Goal: Task Accomplishment & Management: Use online tool/utility

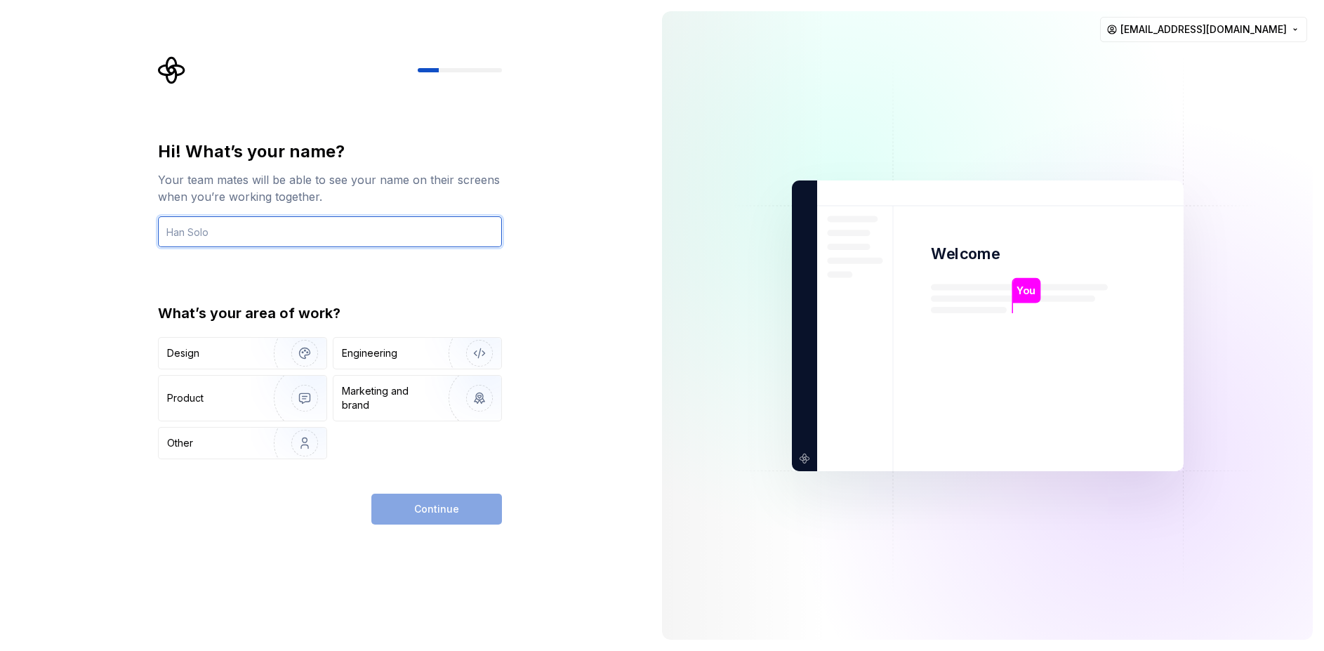
click at [313, 223] on input "text" at bounding box center [330, 231] width 344 height 31
drag, startPoint x: 137, startPoint y: 231, endPoint x: 87, endPoint y: 230, distance: 49.9
click at [87, 230] on div "Hi! What’s your name? Your team mates will be able to see your name on their sc…" at bounding box center [325, 325] width 651 height 651
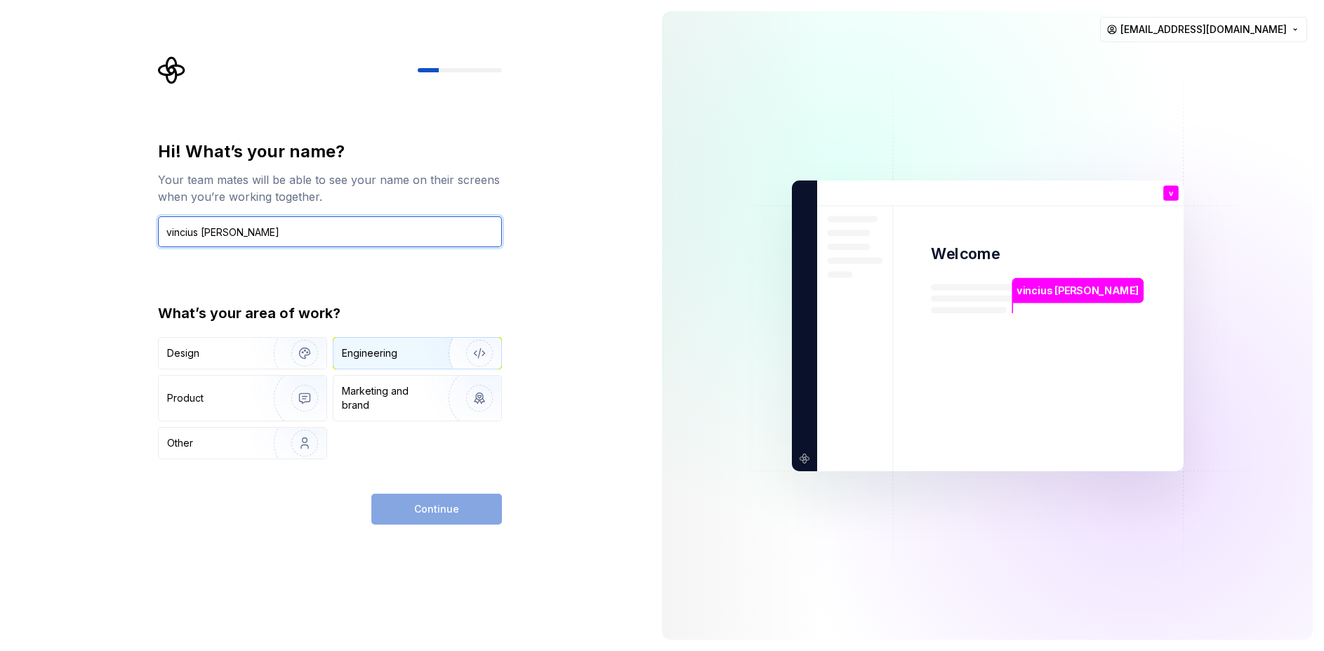
type input "vincius [PERSON_NAME]"
click at [397, 354] on div "Engineering" at bounding box center [398, 353] width 112 height 14
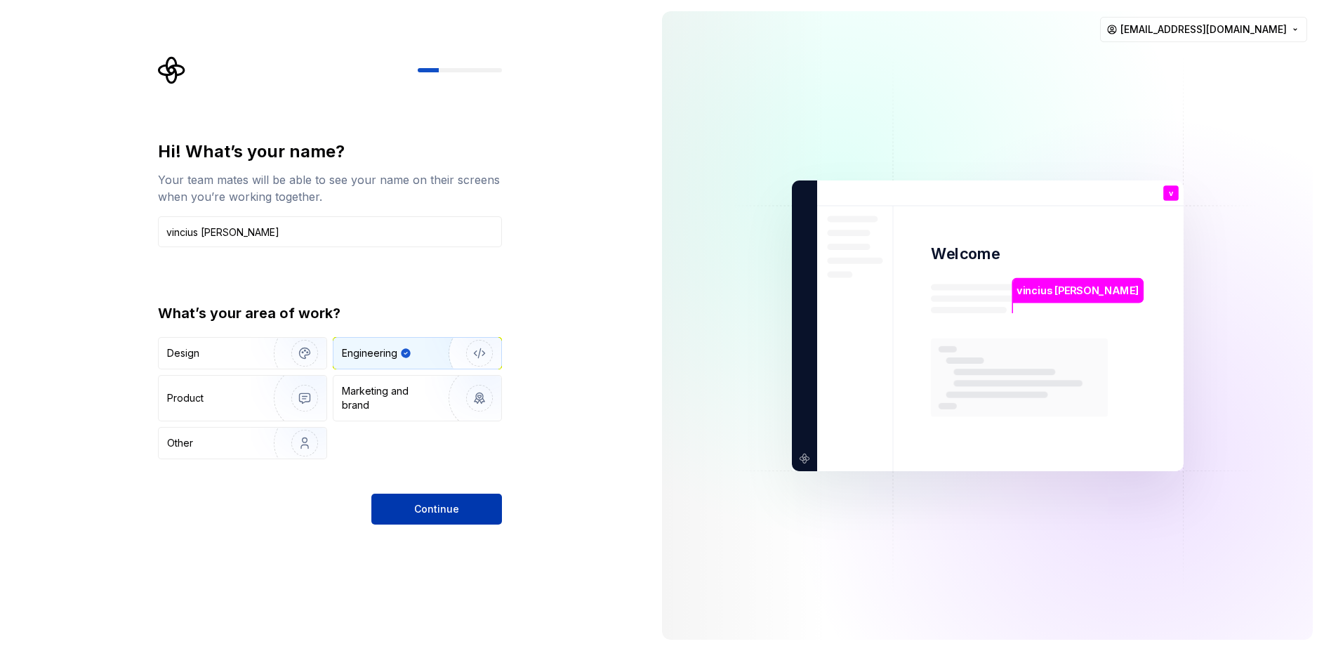
click at [405, 511] on button "Continue" at bounding box center [437, 509] width 131 height 31
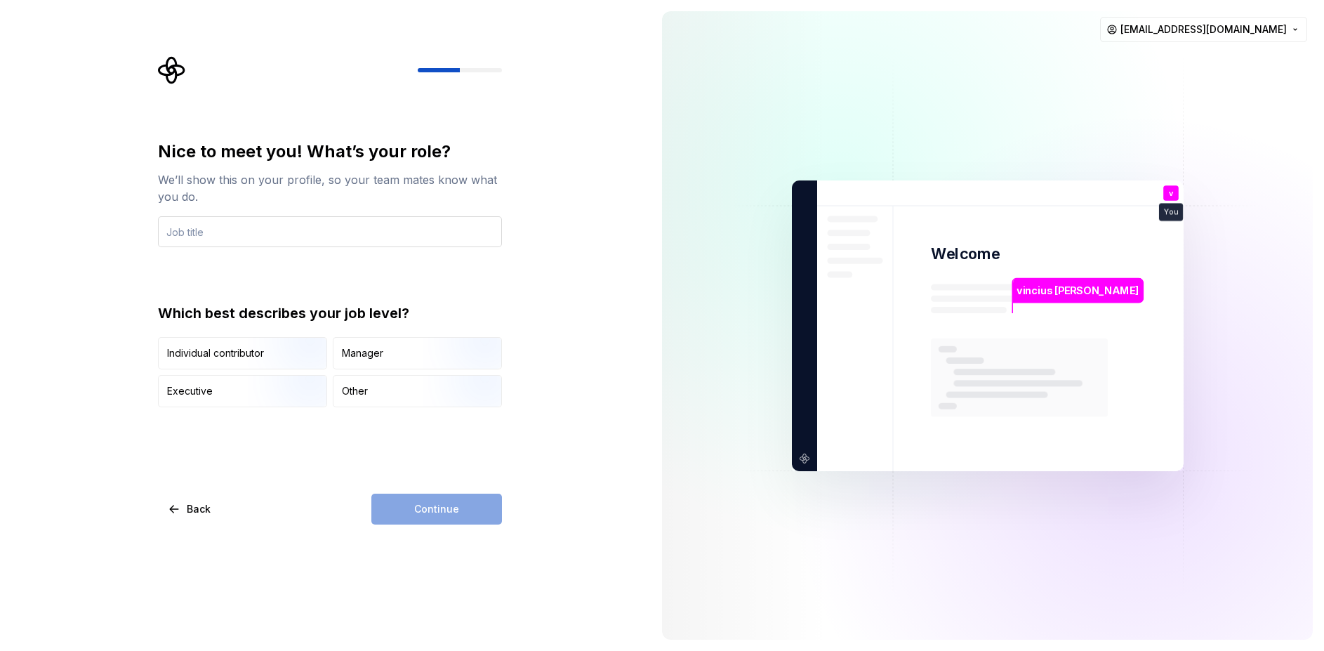
click at [241, 225] on input "text" at bounding box center [330, 231] width 344 height 31
type input "cnc genius"
click at [252, 353] on img "button" at bounding box center [293, 371] width 90 height 94
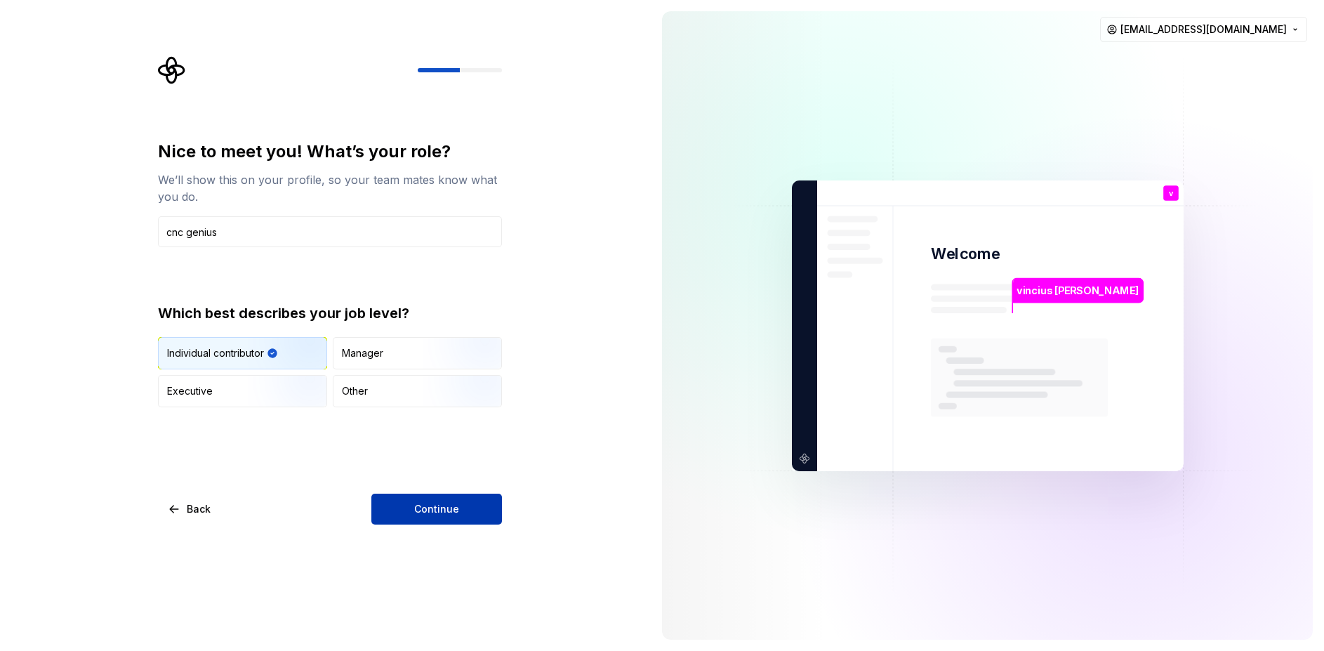
click at [433, 515] on span "Continue" at bounding box center [436, 509] width 45 height 14
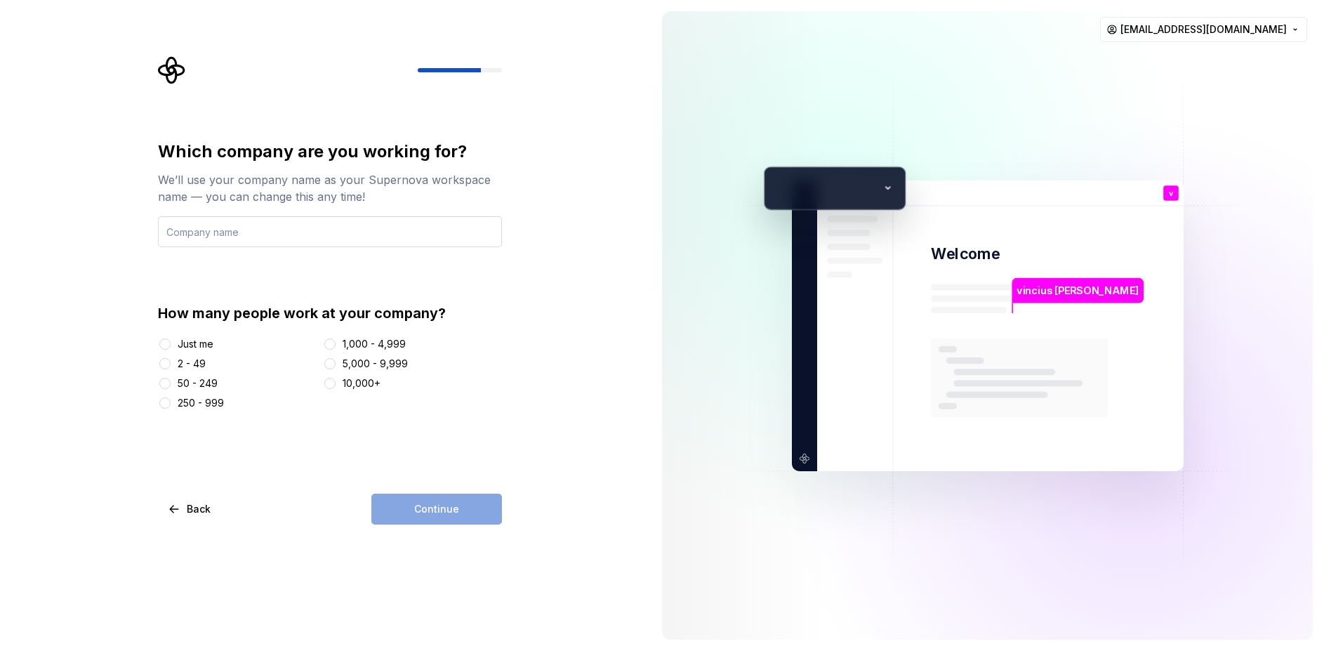
click at [244, 232] on input "text" at bounding box center [330, 231] width 344 height 31
type input "cnc genius"
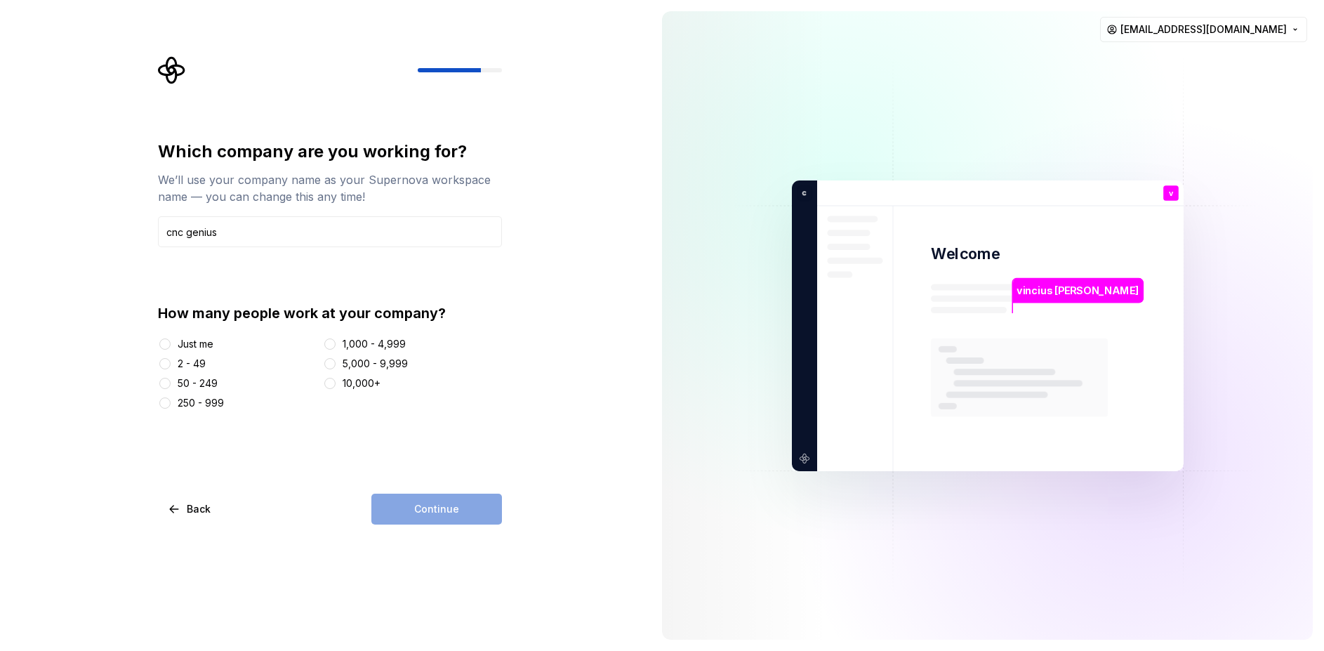
click at [196, 350] on div "Just me" at bounding box center [196, 344] width 36 height 14
click at [171, 350] on button "Just me" at bounding box center [164, 343] width 11 height 11
click at [410, 503] on button "Continue" at bounding box center [437, 509] width 131 height 31
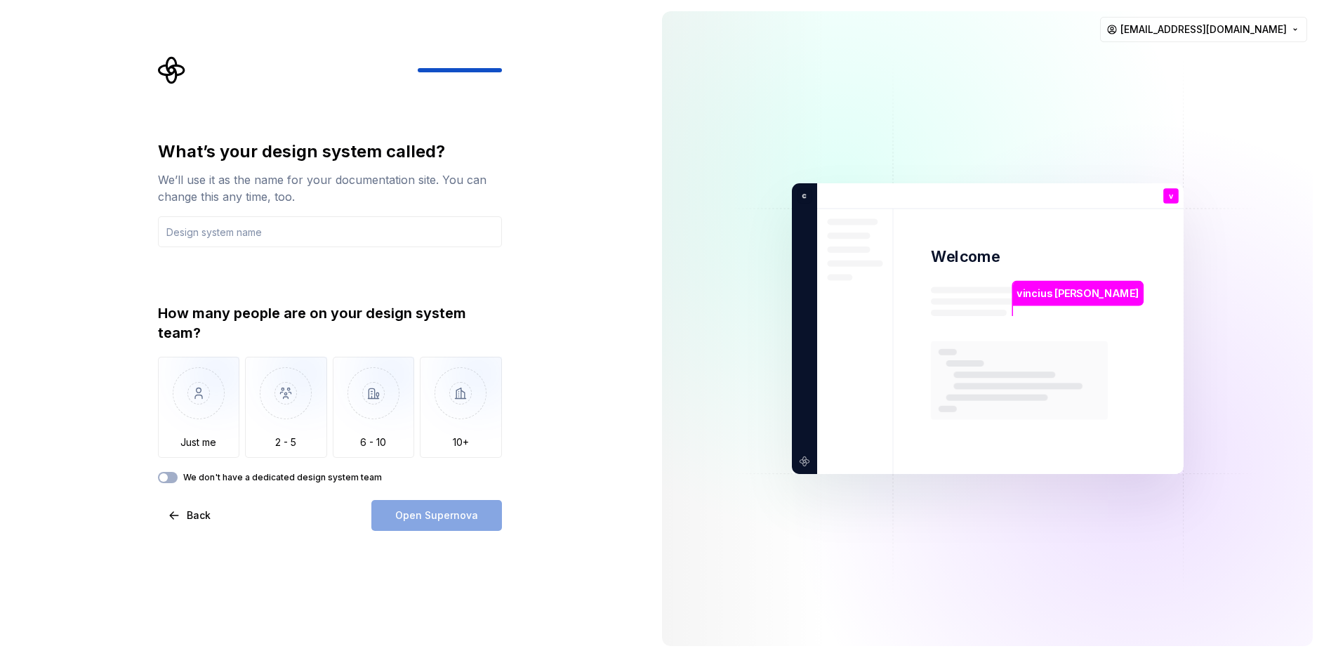
drag, startPoint x: 230, startPoint y: 237, endPoint x: 508, endPoint y: 122, distance: 300.1
click at [267, 237] on input "text" at bounding box center [330, 231] width 344 height 31
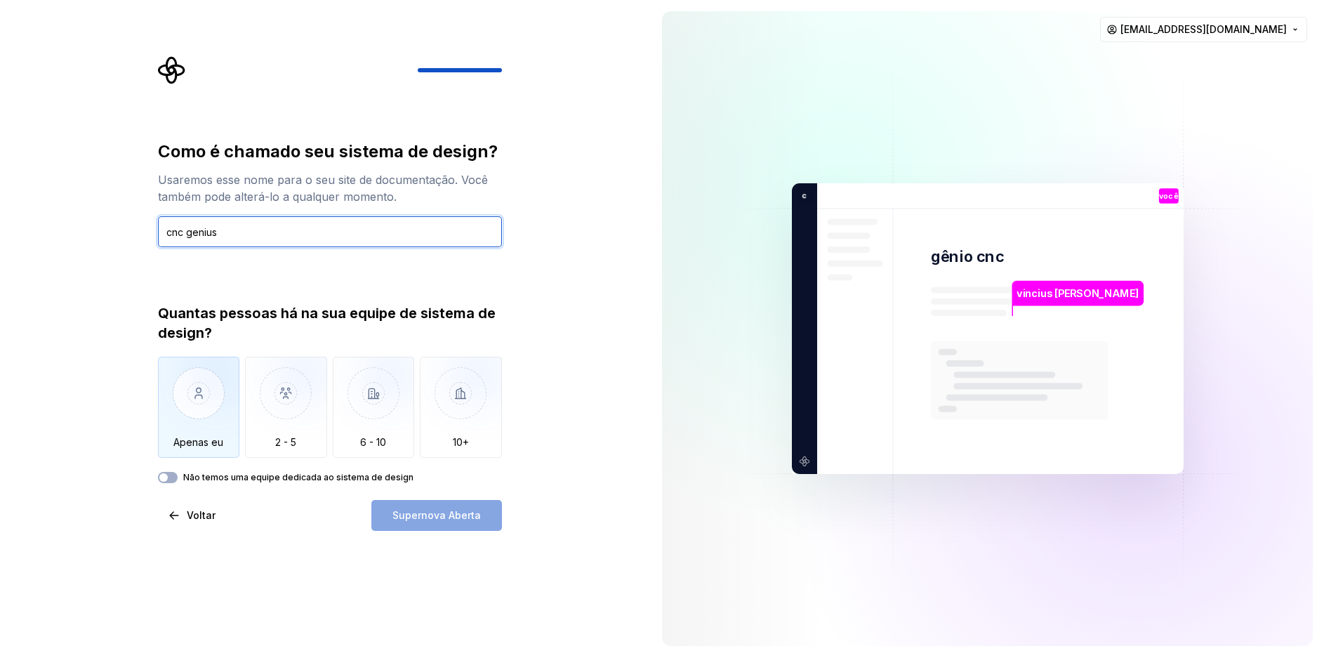
type input "cnc genius"
click at [213, 414] on img "button" at bounding box center [199, 404] width 82 height 94
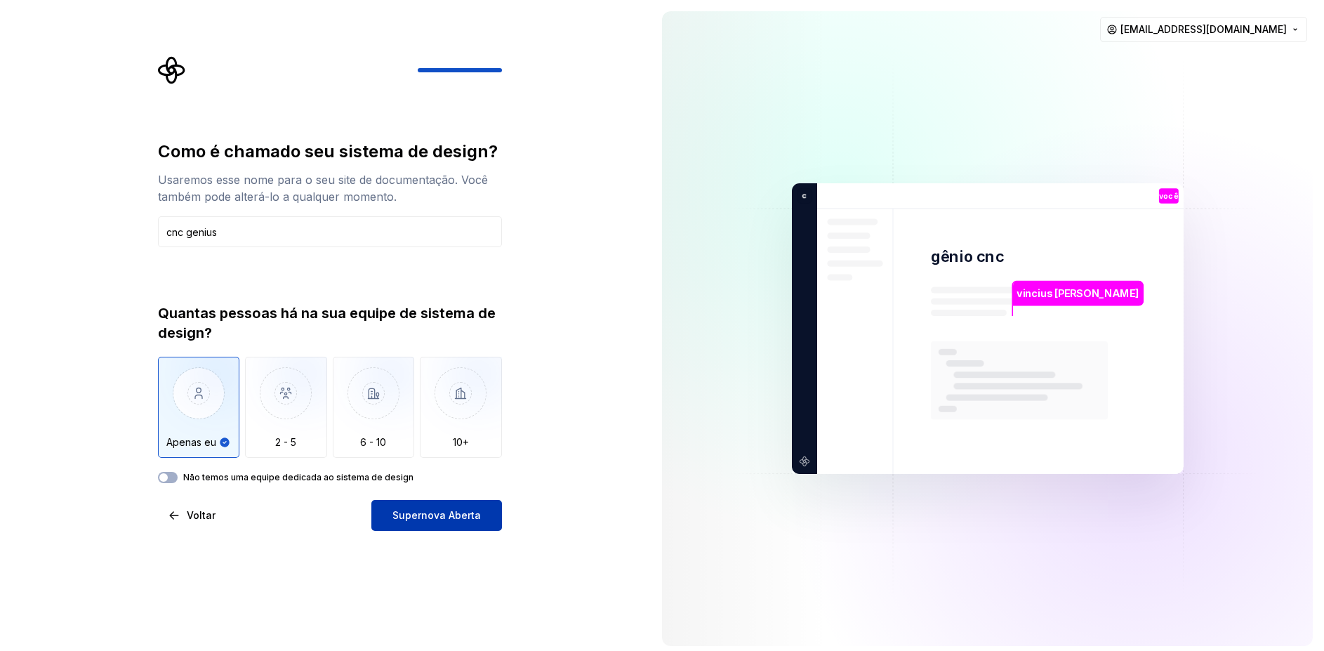
click at [427, 521] on span "Supernova Aberta" at bounding box center [437, 515] width 88 height 14
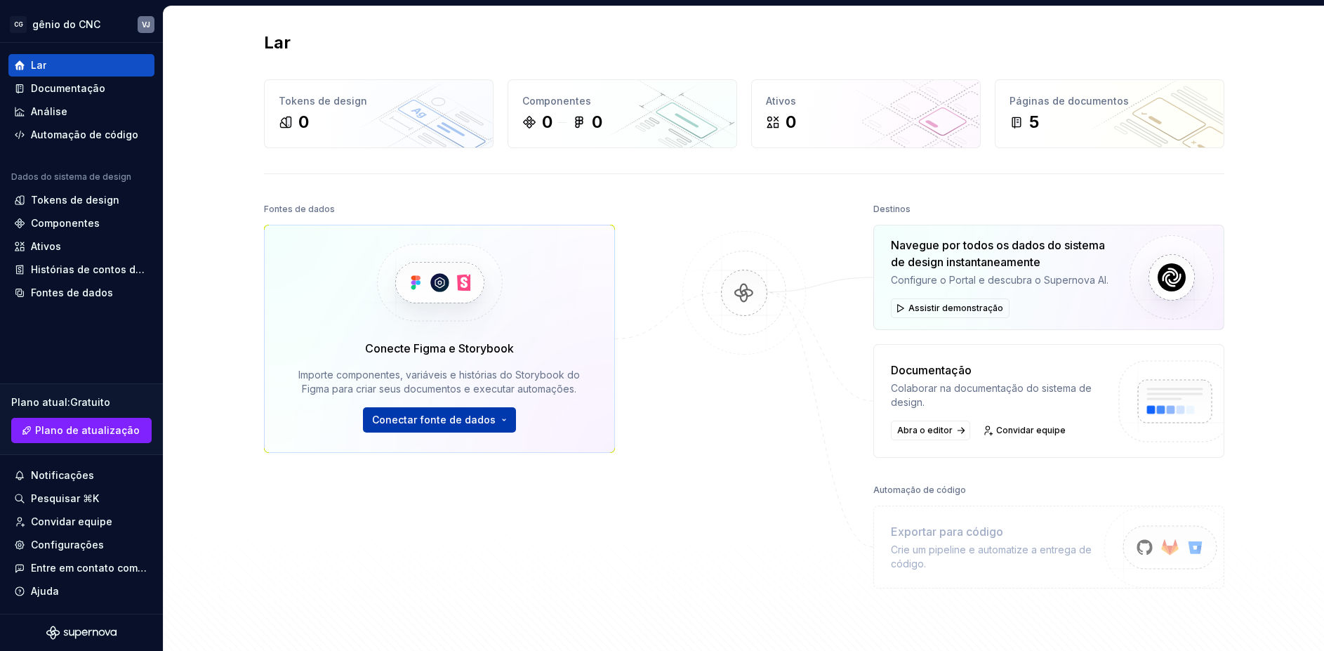
click at [440, 423] on font "Conectar fonte de dados" at bounding box center [434, 420] width 124 height 12
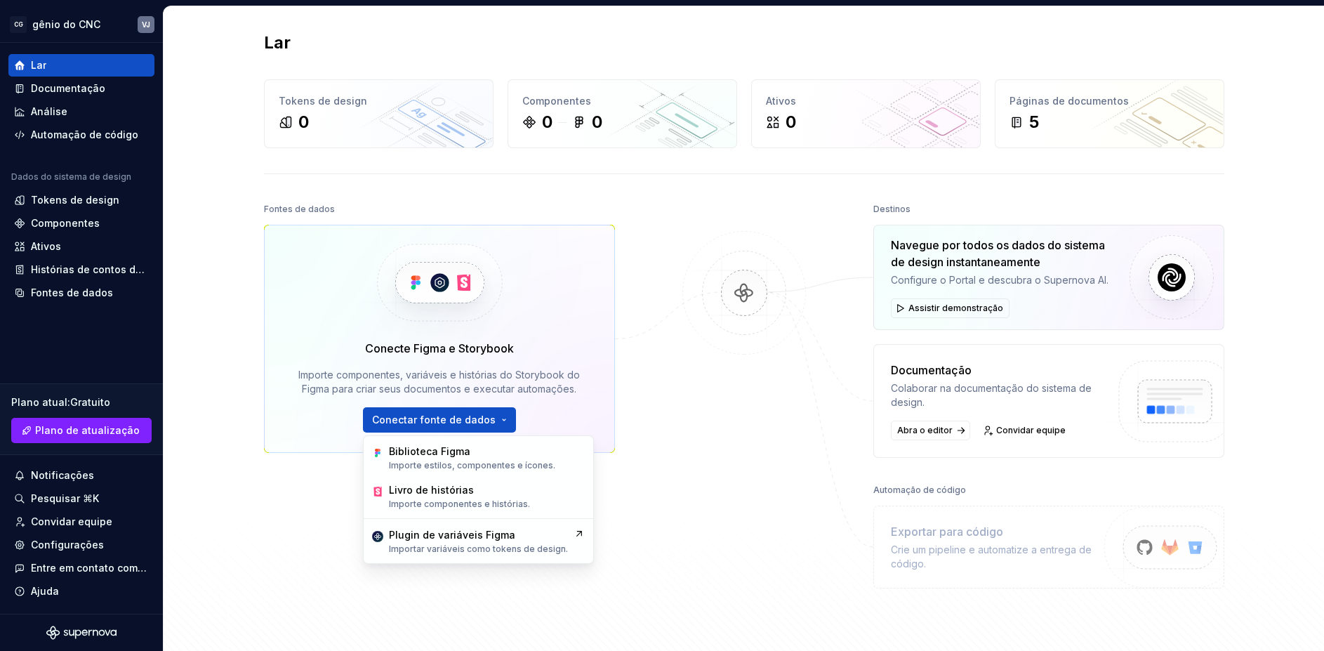
click at [645, 536] on div "Fontes de dados Conecte Figma e Storybook Importe componentes, variáveis ​​e hi…" at bounding box center [744, 422] width 961 height 447
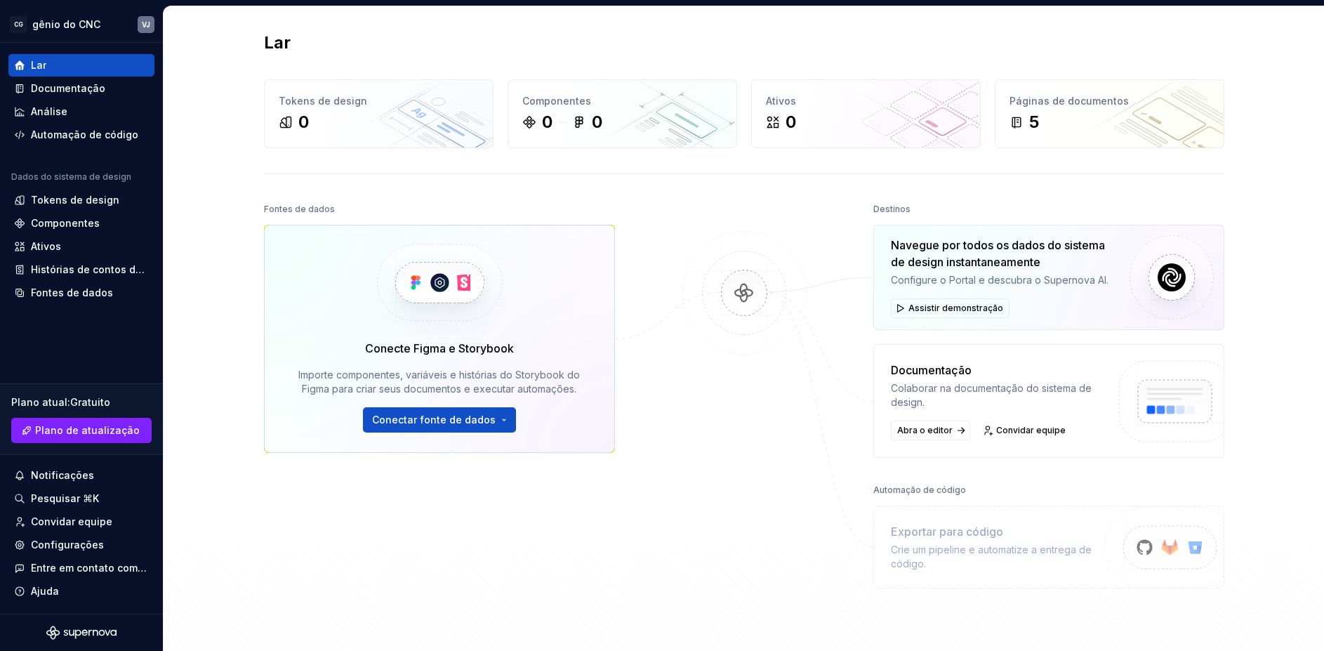
click at [920, 494] on font "Automação de código" at bounding box center [920, 490] width 93 height 11
click at [956, 539] on font "Exportar para código" at bounding box center [947, 531] width 112 height 17
click at [961, 545] on font "Crie um pipeline e automatize a entrega de código." at bounding box center [991, 557] width 201 height 26
click at [1140, 534] on img at bounding box center [1165, 563] width 173 height 114
click at [79, 139] on font "Automação de código" at bounding box center [84, 135] width 107 height 12
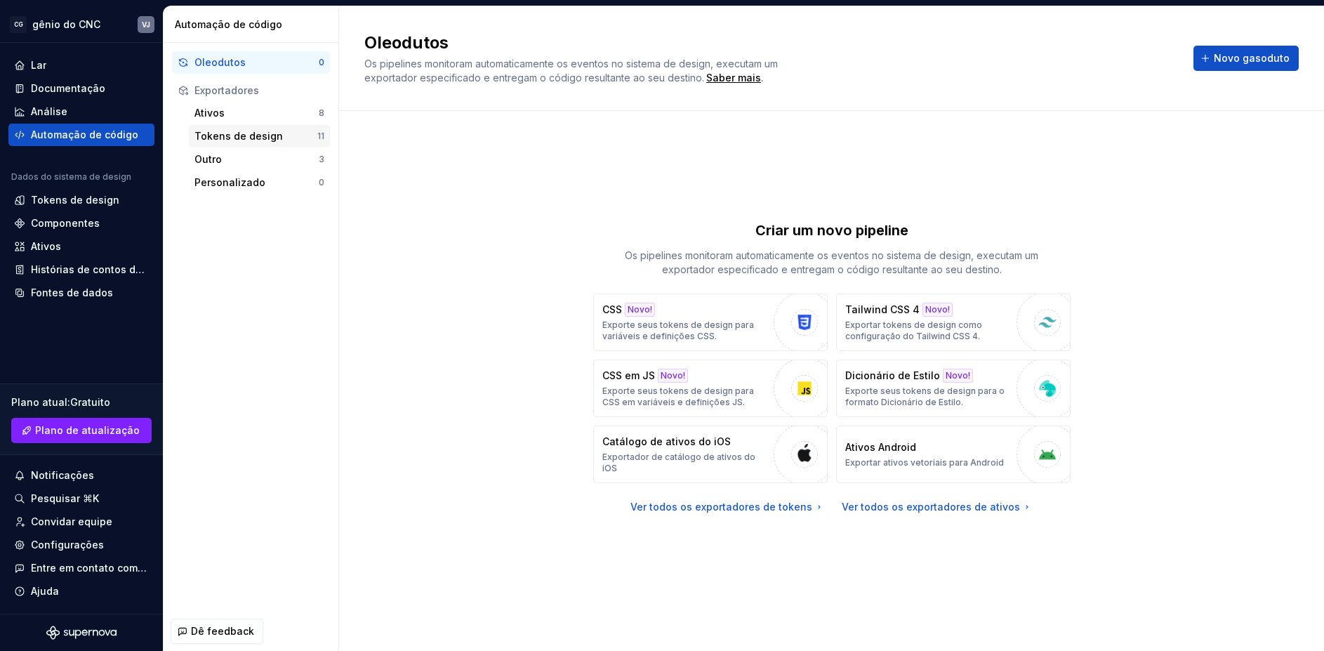
click at [238, 143] on font "Tokens de design" at bounding box center [239, 136] width 88 height 14
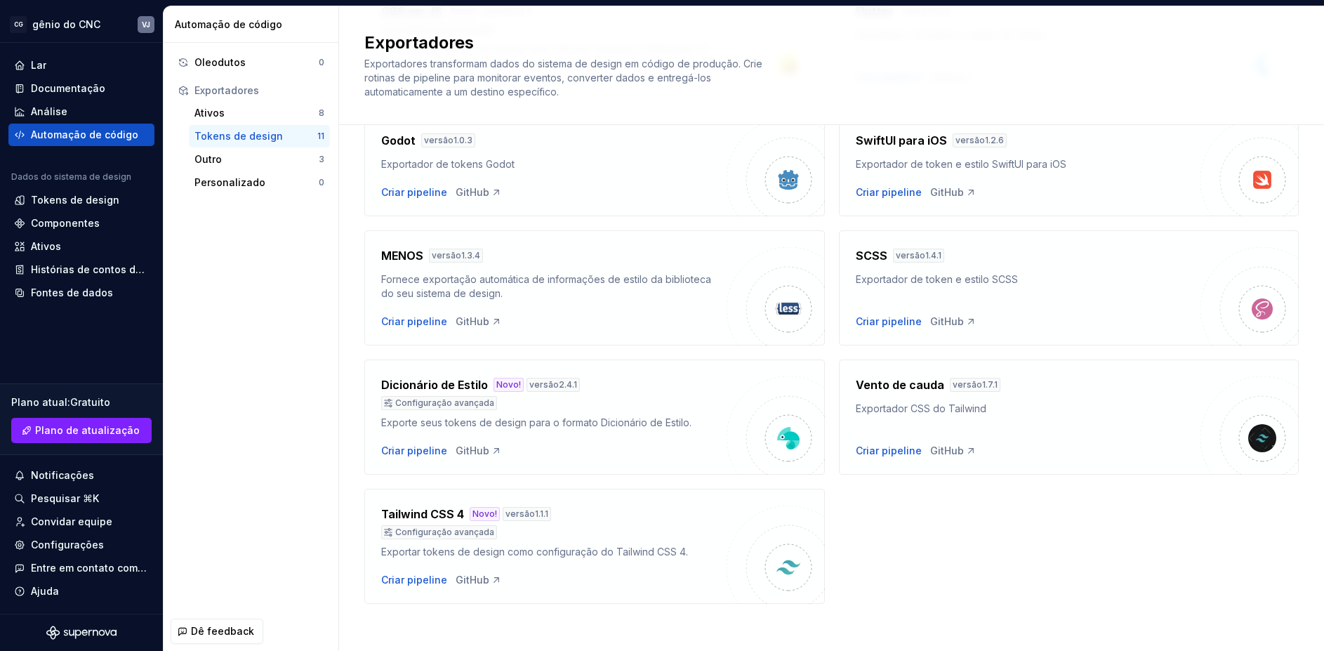
scroll to position [334, 0]
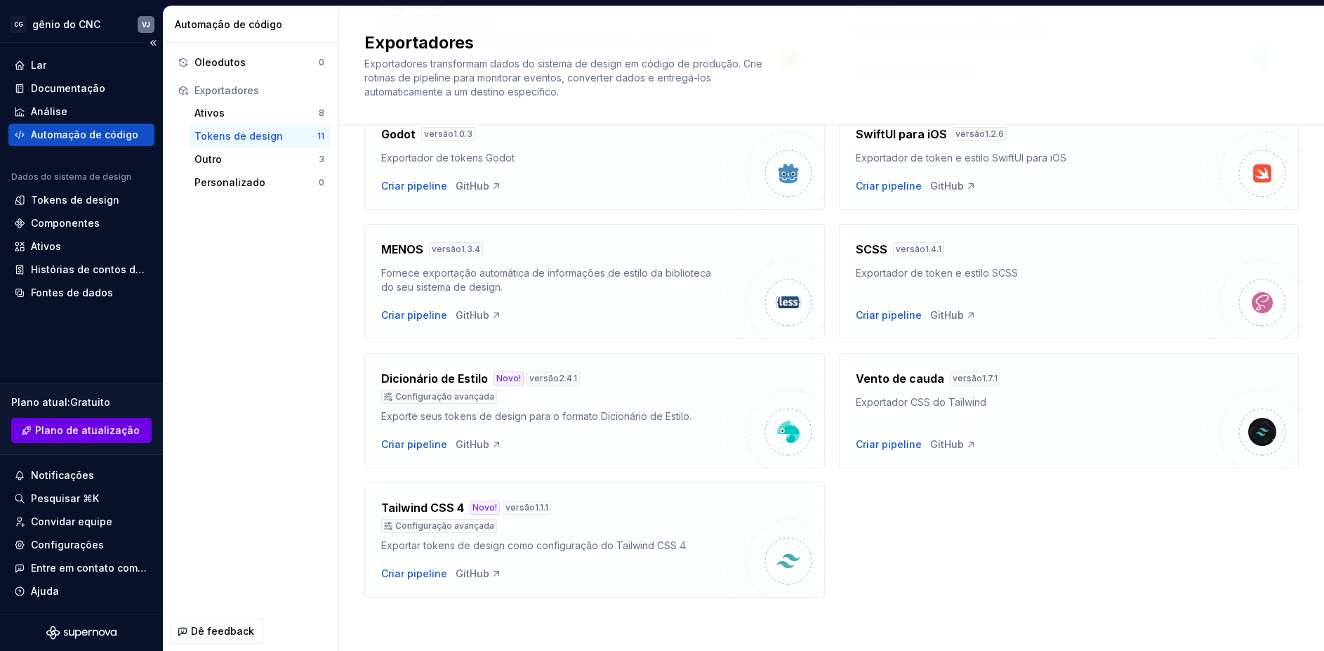
click at [84, 438] on button "Plano de atualização" at bounding box center [81, 430] width 140 height 25
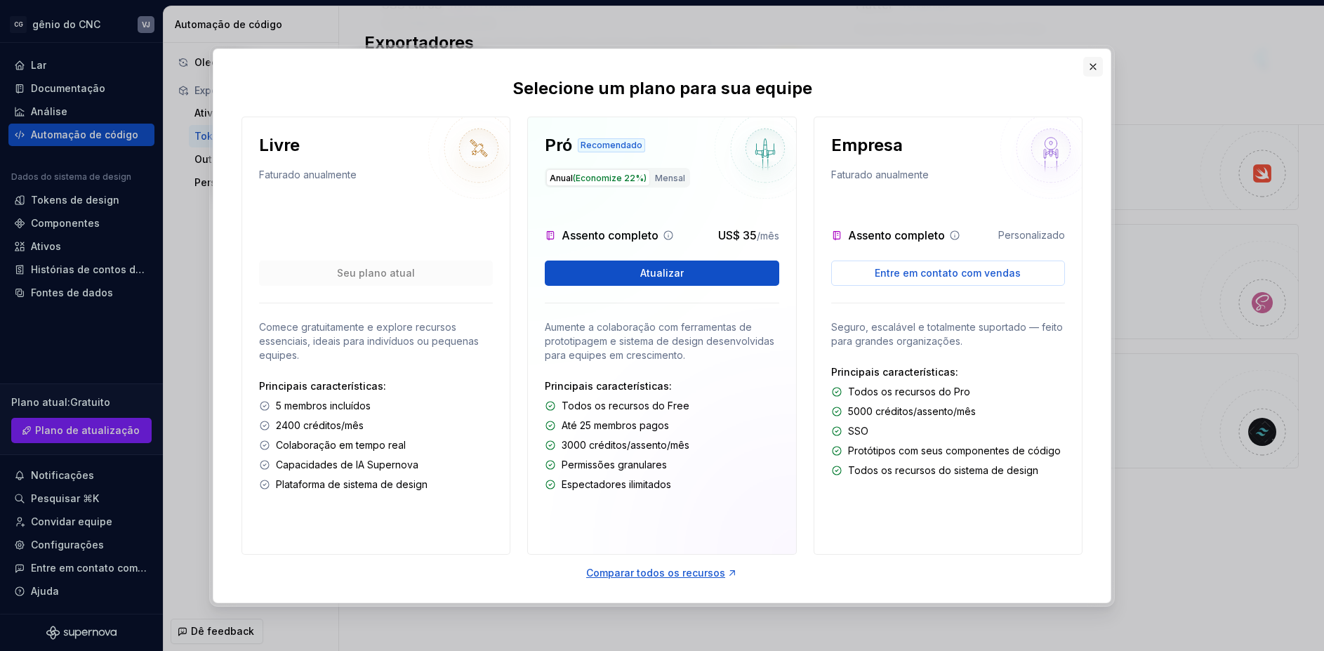
click at [1092, 67] on button "button" at bounding box center [1094, 67] width 20 height 20
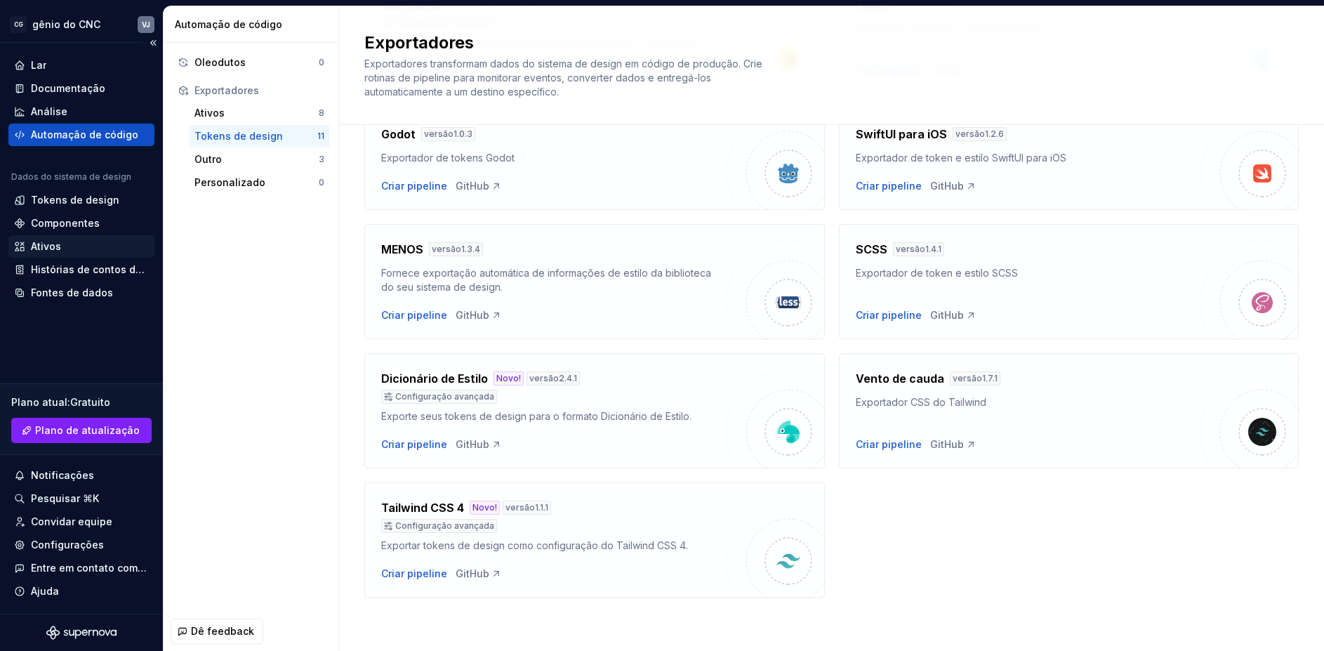
click at [93, 257] on div "Ativos" at bounding box center [81, 246] width 146 height 22
click at [82, 253] on div "Ativos" at bounding box center [81, 246] width 135 height 14
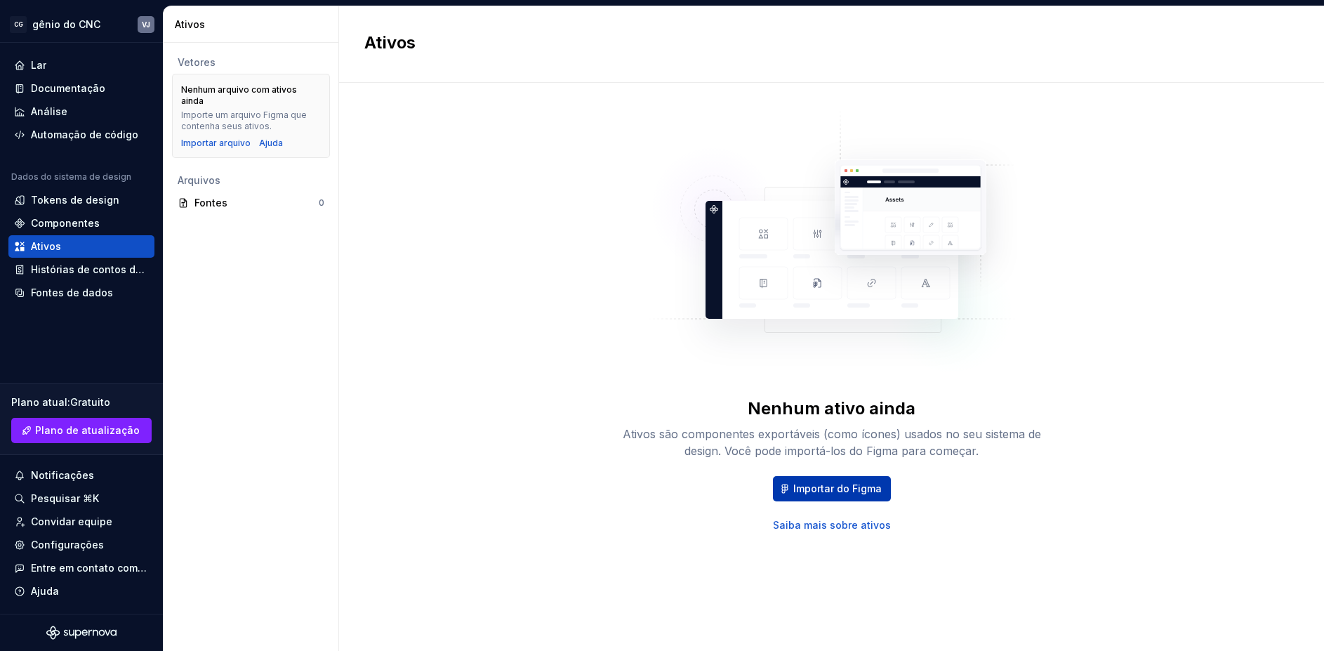
click at [810, 492] on font "Importar do Figma" at bounding box center [838, 488] width 88 height 12
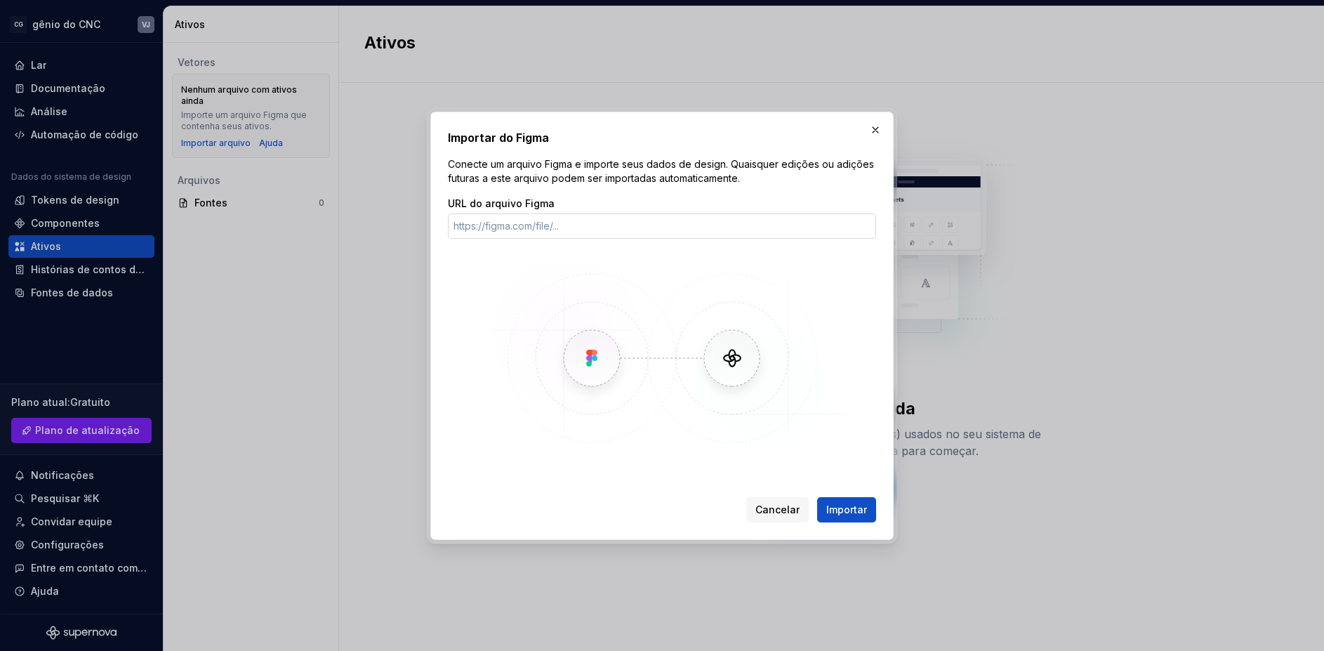
drag, startPoint x: 809, startPoint y: 157, endPoint x: 629, endPoint y: 228, distance: 193.7
click at [629, 228] on div "Importar do Figma Conecte um arquivo Figma e importe seus dados de design. Quai…" at bounding box center [662, 325] width 428 height 393
click at [656, 166] on font "Conecte um arquivo Figma e importe seus dados de design. Quaisquer edições ou a…" at bounding box center [662, 171] width 429 height 26
click at [874, 131] on button "button" at bounding box center [876, 130] width 20 height 20
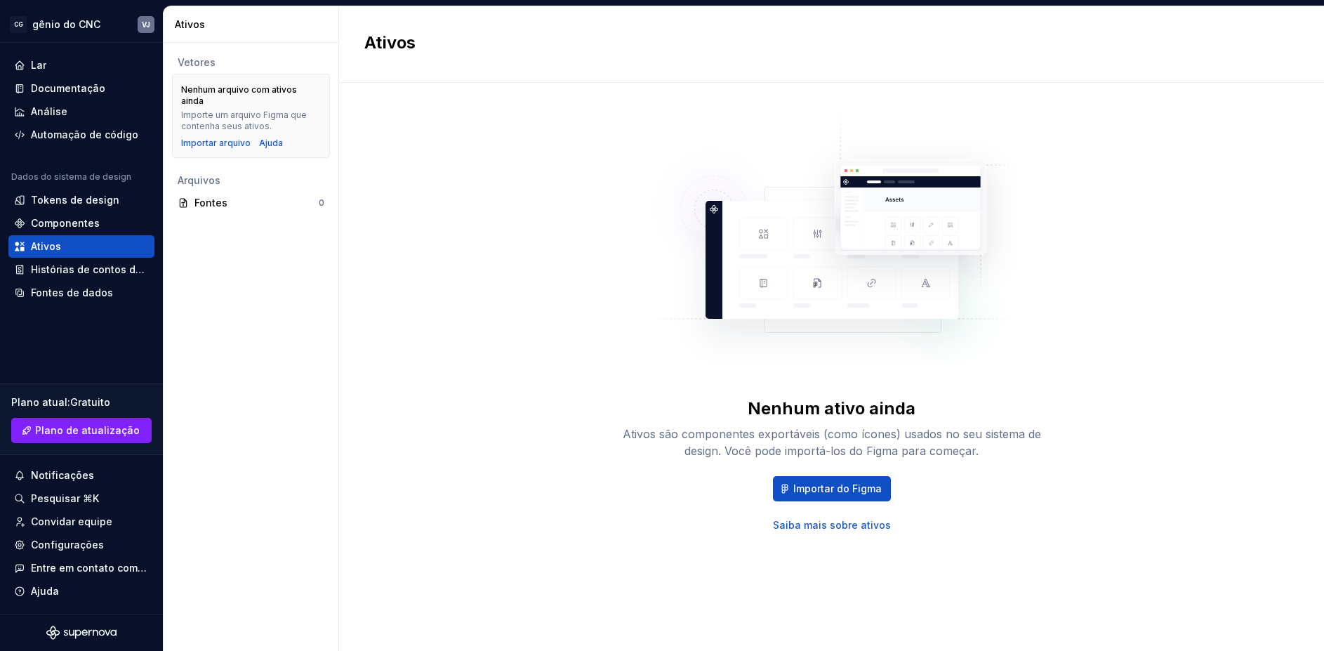
click at [822, 527] on font "Saiba mais sobre ativos" at bounding box center [832, 525] width 118 height 12
click at [79, 199] on font "Tokens de design" at bounding box center [75, 200] width 88 height 12
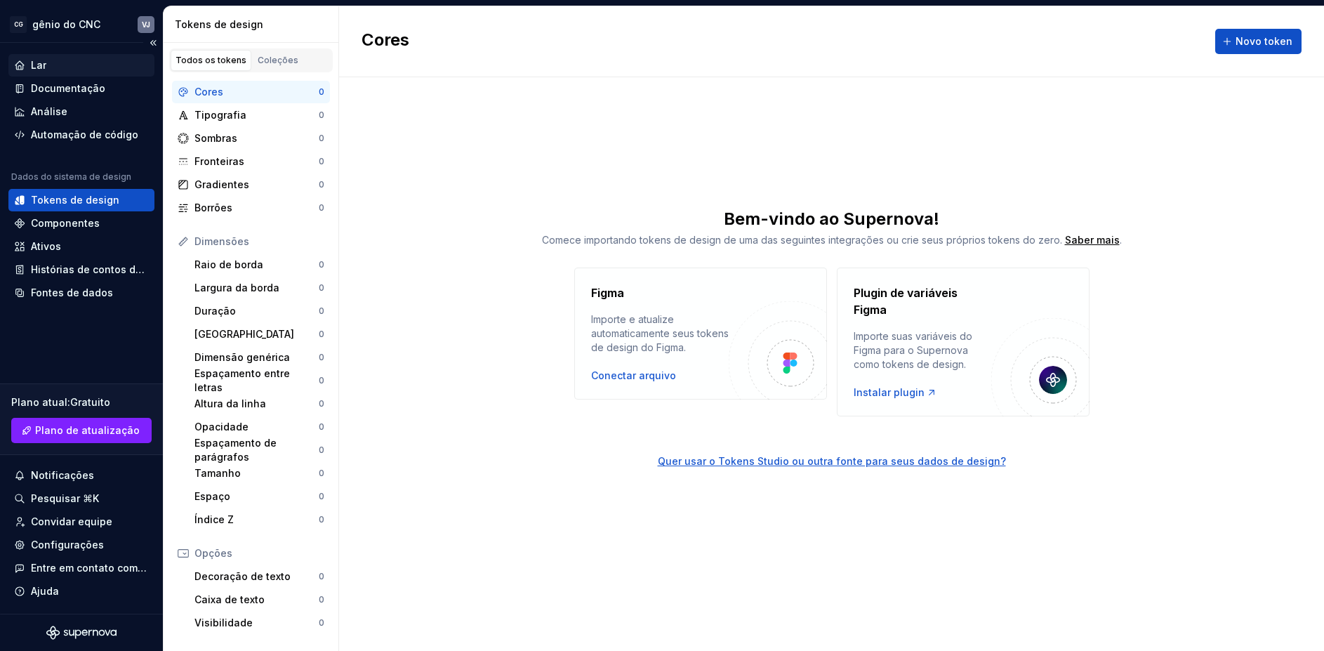
click at [53, 68] on div "Lar" at bounding box center [81, 65] width 135 height 14
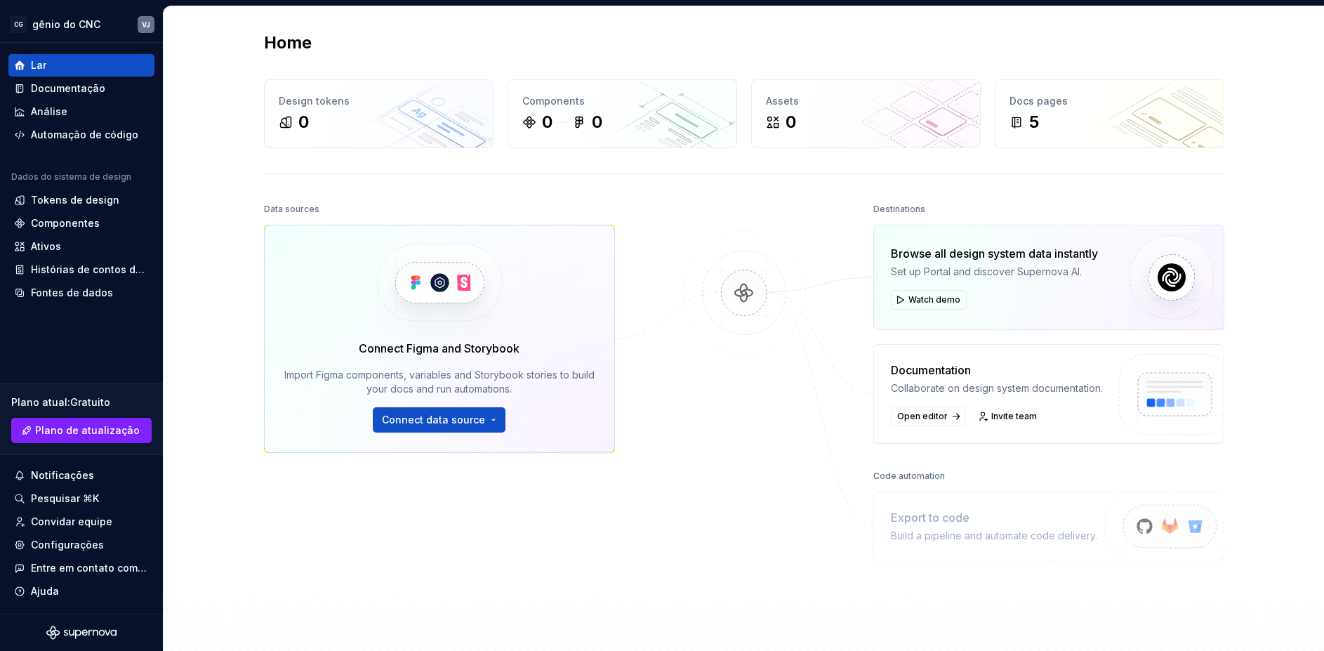
click at [721, 284] on img at bounding box center [744, 307] width 136 height 152
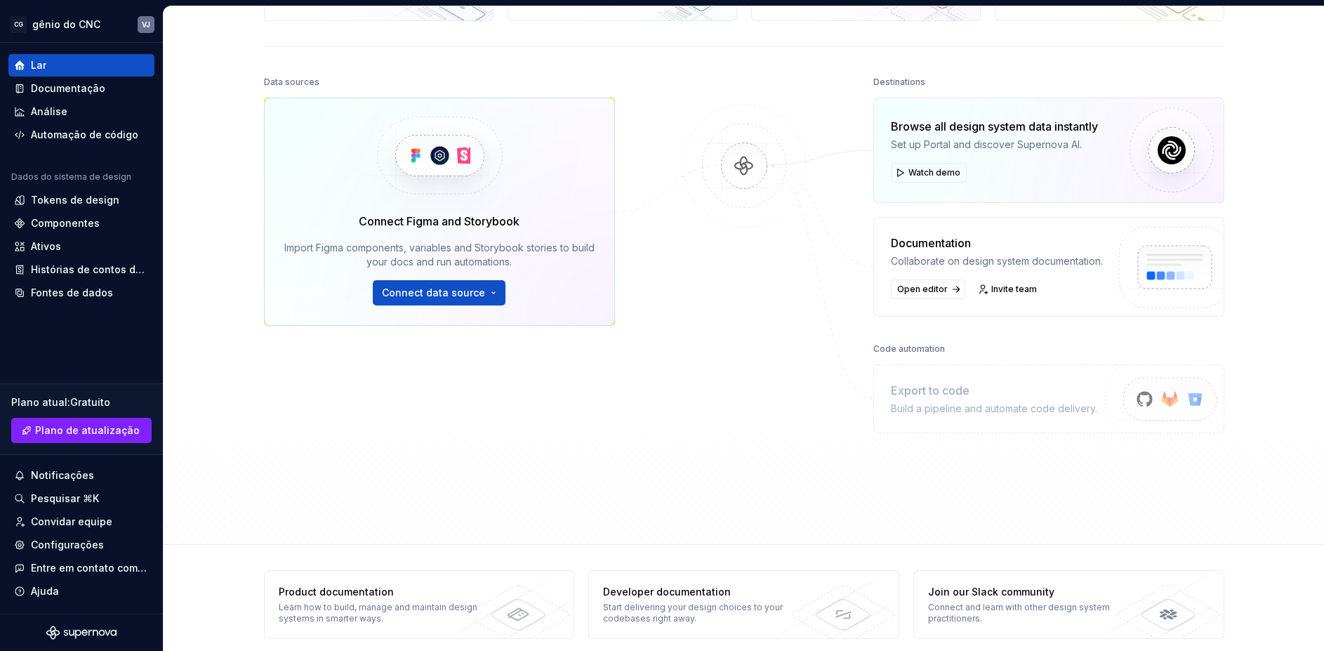
scroll to position [140, 0]
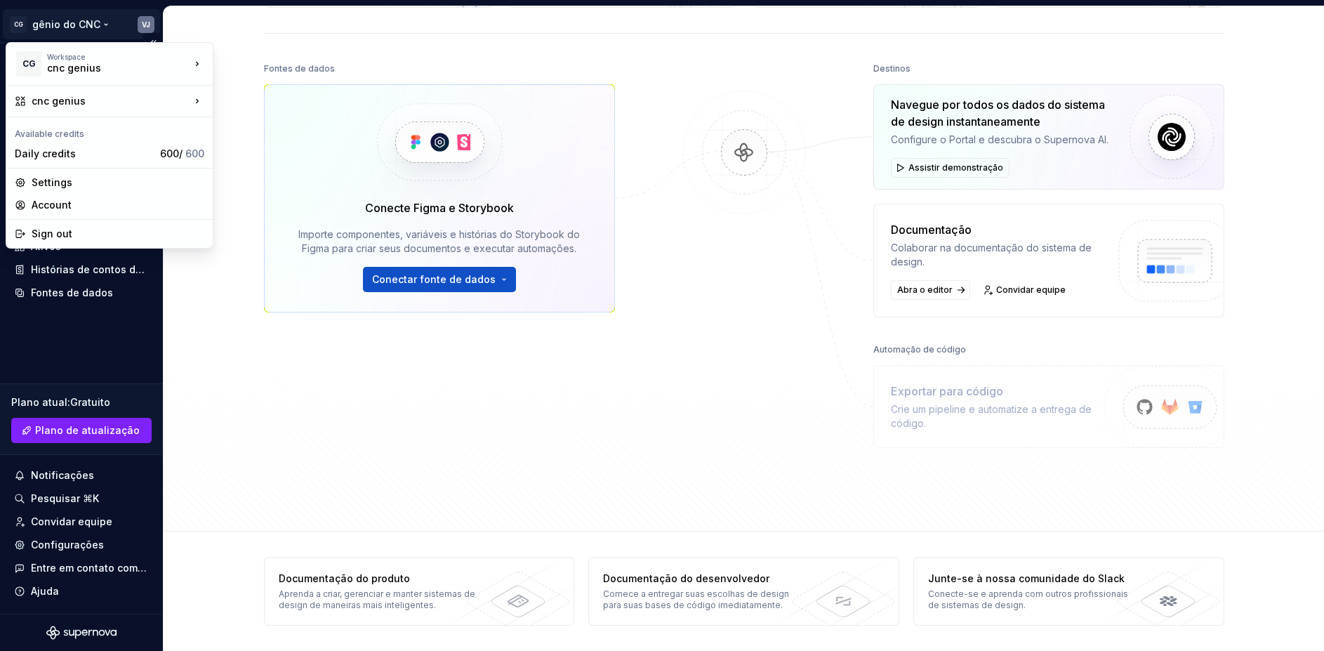
click at [72, 21] on html "Texto original Avalie a tradução O feedback vai ser usado para ajudar a melhora…" at bounding box center [662, 325] width 1324 height 651
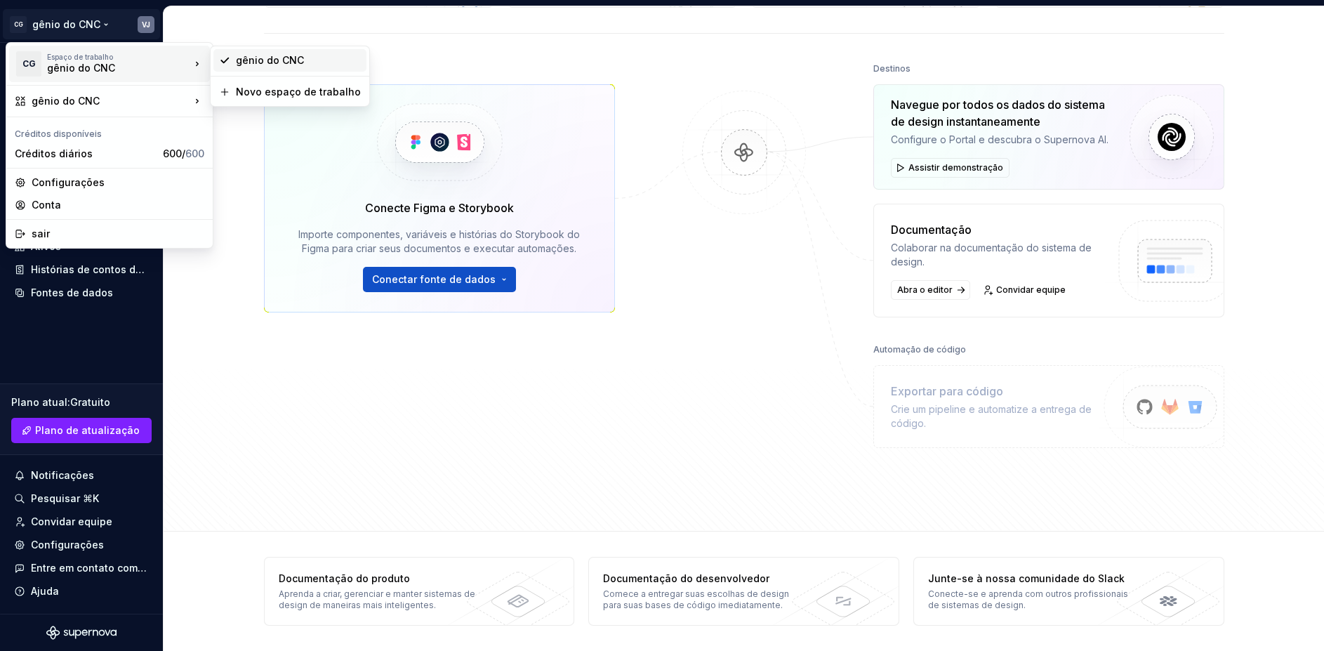
click at [266, 64] on font "gênio do CNC" at bounding box center [270, 60] width 68 height 12
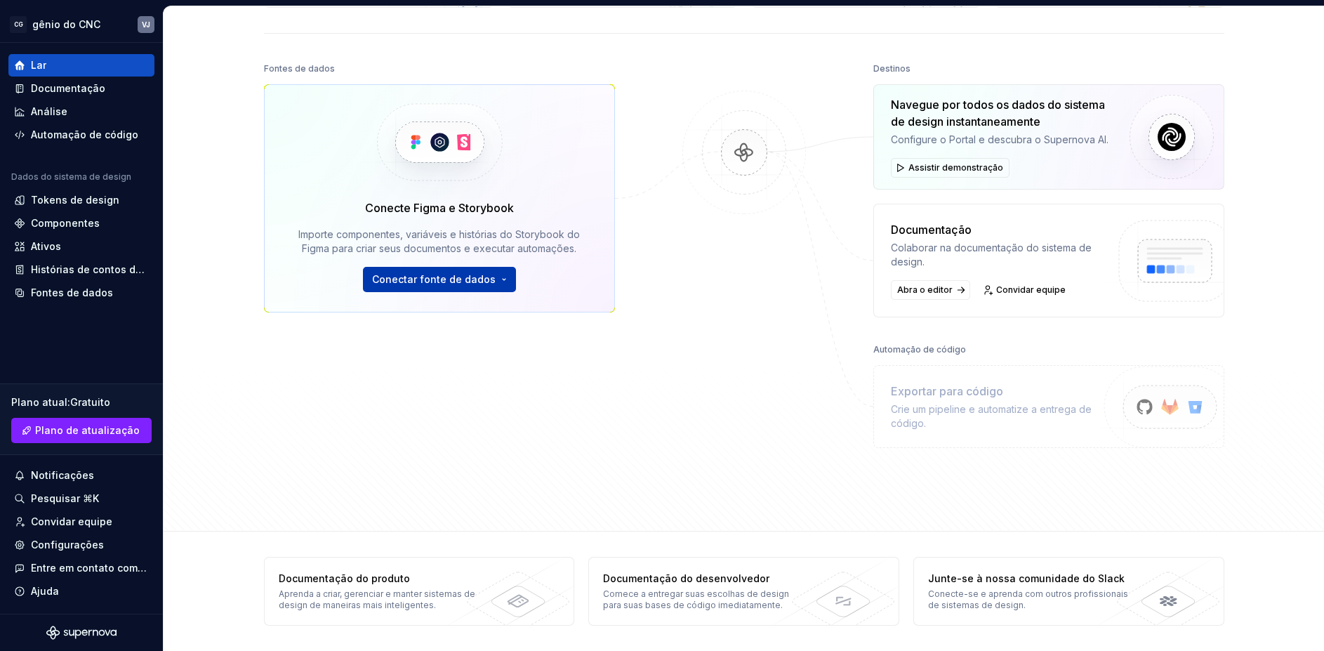
click at [425, 282] on font "Conectar fonte de dados" at bounding box center [434, 279] width 124 height 12
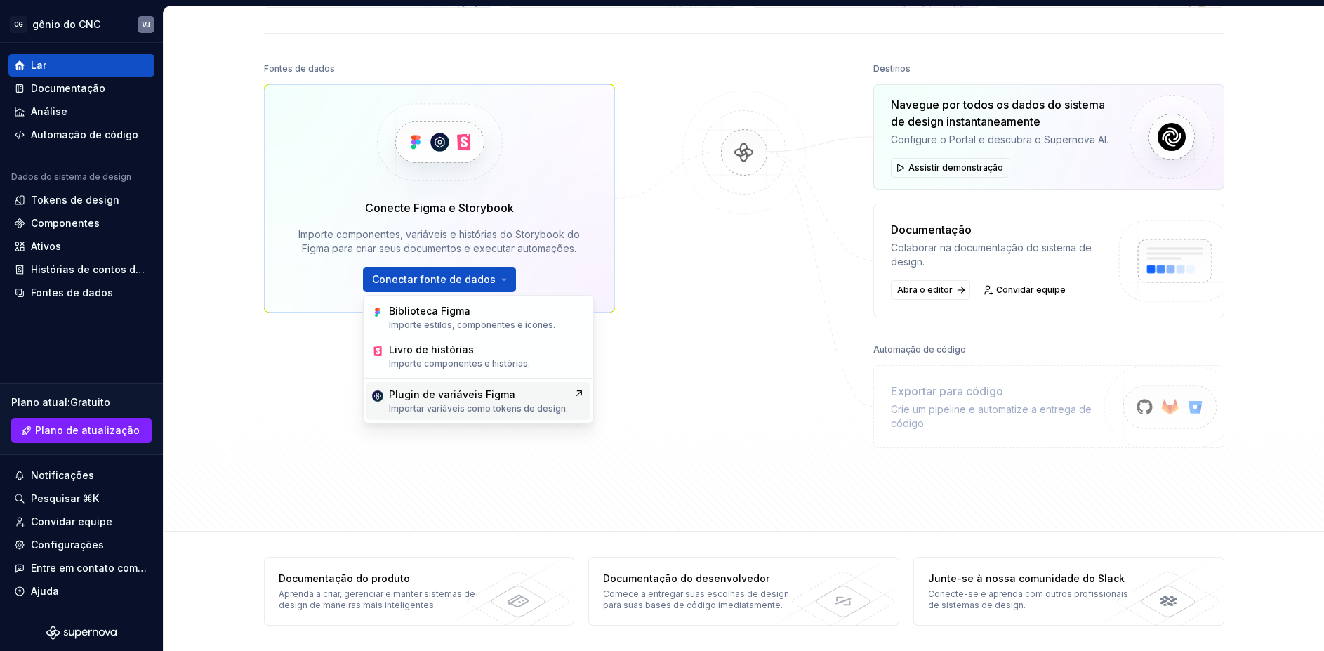
click at [441, 408] on font "Importar variáveis ​​como tokens de design." at bounding box center [478, 408] width 179 height 11
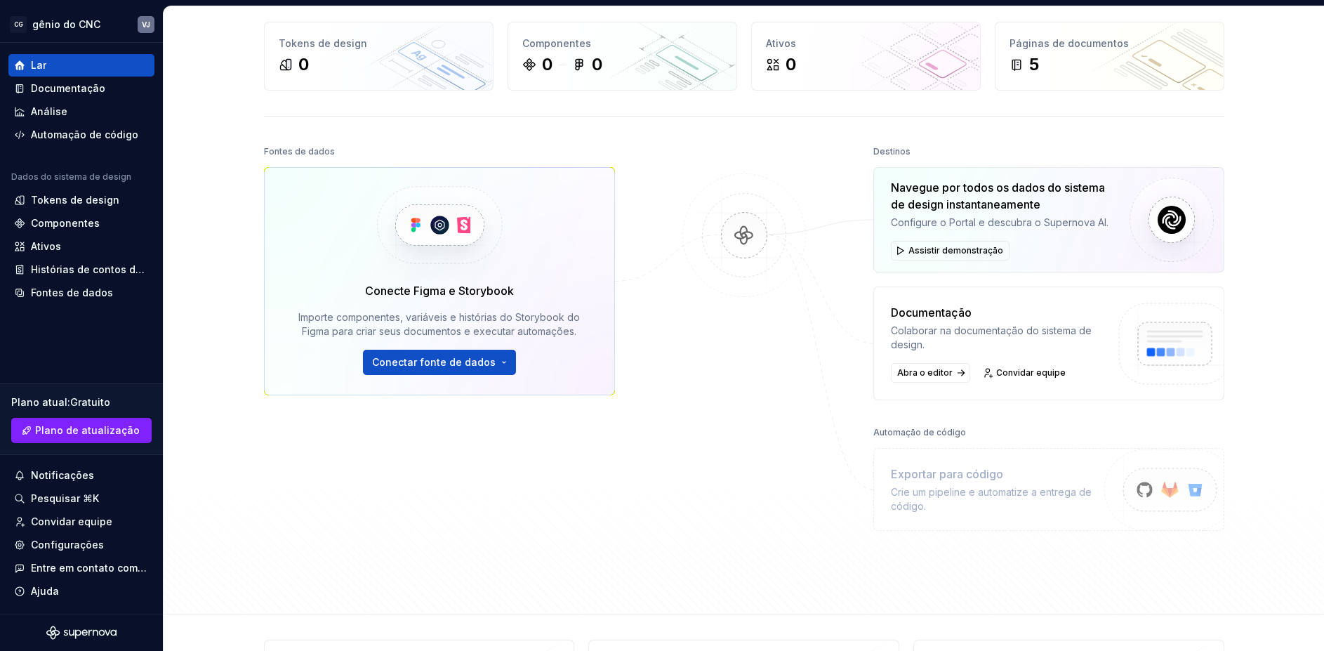
scroll to position [0, 0]
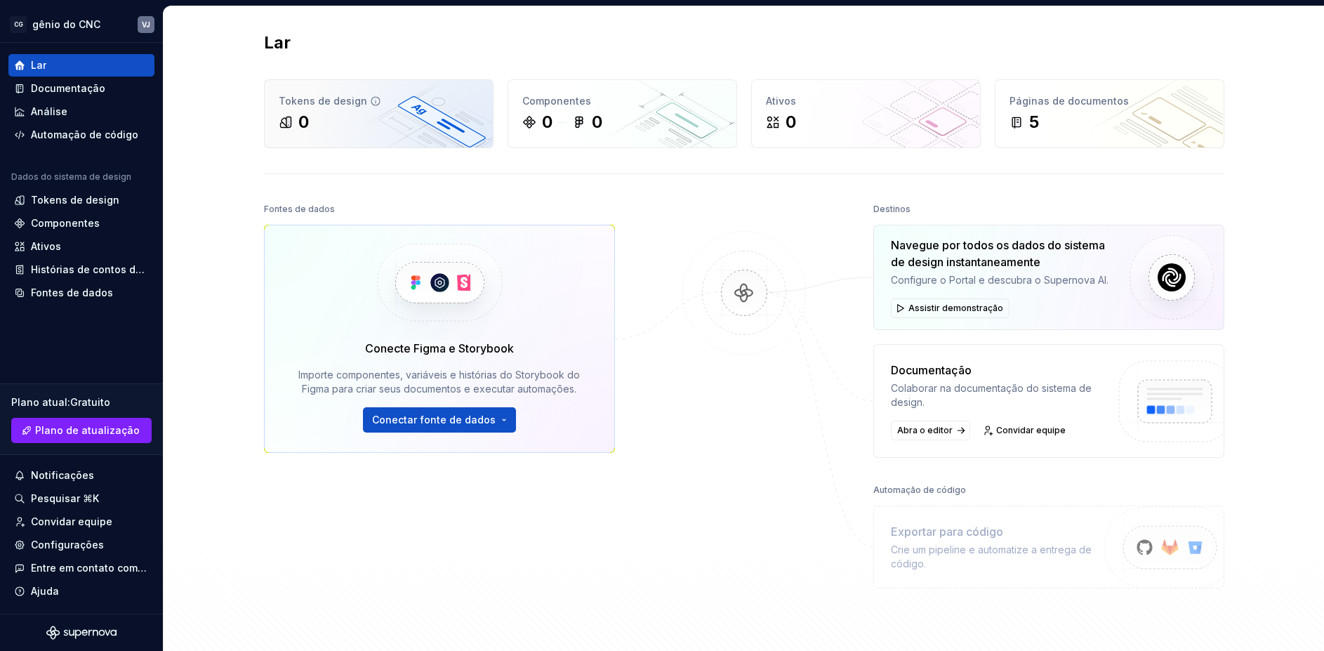
click at [418, 126] on div "0" at bounding box center [379, 122] width 200 height 22
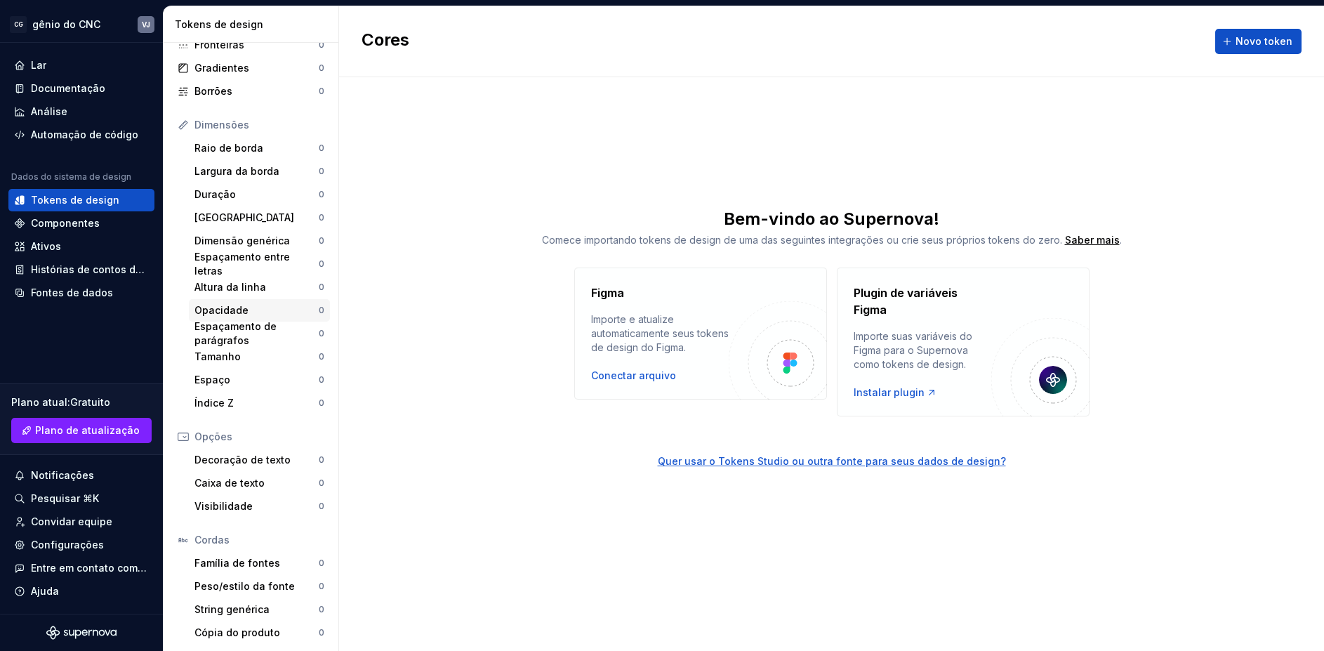
scroll to position [118, 0]
click at [81, 225] on font "Componentes" at bounding box center [65, 223] width 69 height 12
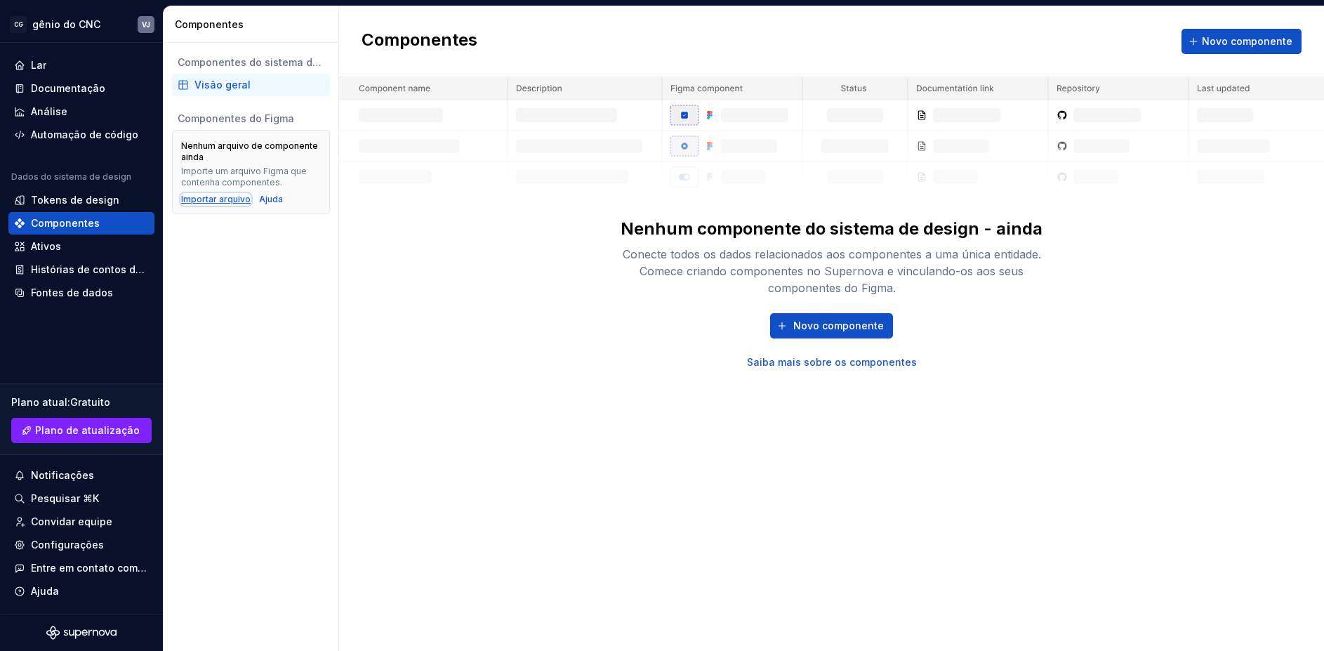
click at [221, 200] on font "Importar arquivo" at bounding box center [216, 199] width 70 height 11
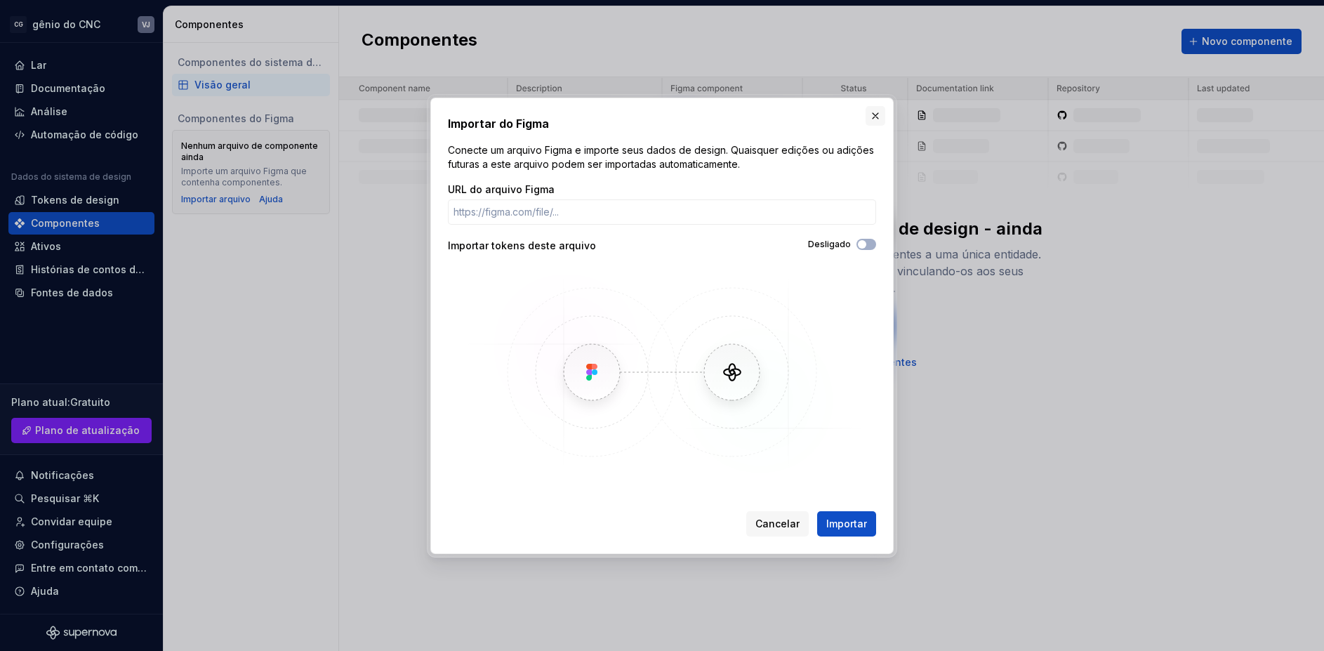
click at [885, 120] on button "button" at bounding box center [876, 116] width 20 height 20
